Goal: Task Accomplishment & Management: Manage account settings

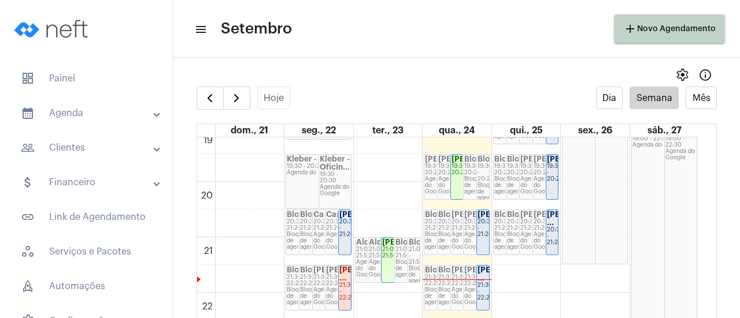
scroll to position [1070, 0]
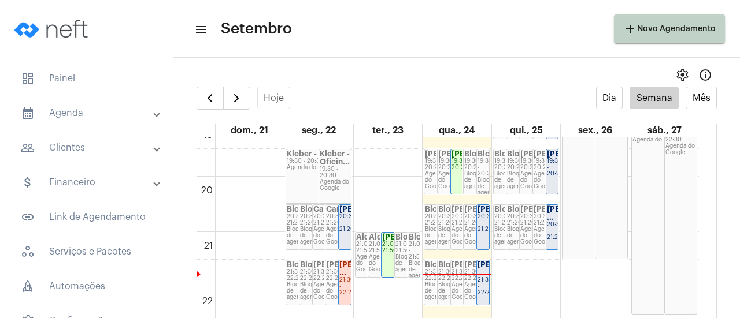
click at [482, 277] on strong "Fabio Consorti ..." at bounding box center [509, 269] width 65 height 16
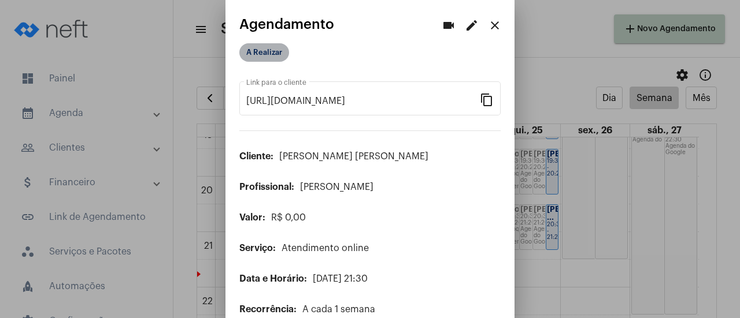
click at [280, 57] on mat-chip "A Realizar" at bounding box center [264, 52] width 50 height 18
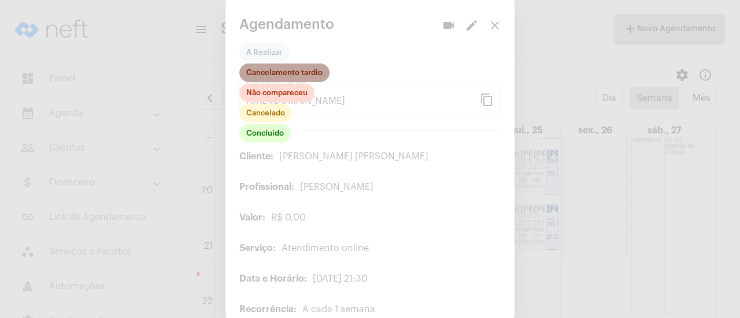
click at [306, 69] on mat-chip "Cancelamento tardio" at bounding box center [284, 73] width 90 height 18
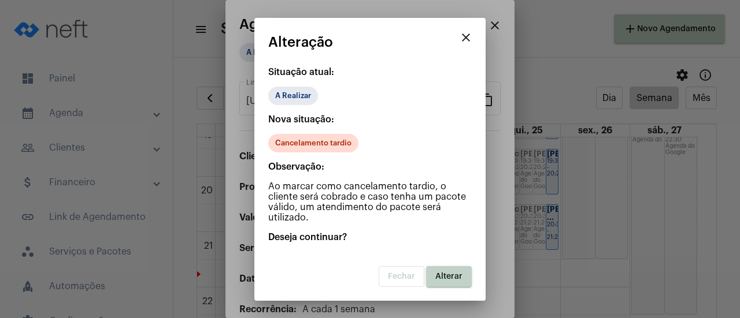
click at [443, 276] on span "Alterar" at bounding box center [448, 277] width 27 height 8
